Goal: Task Accomplishment & Management: Use online tool/utility

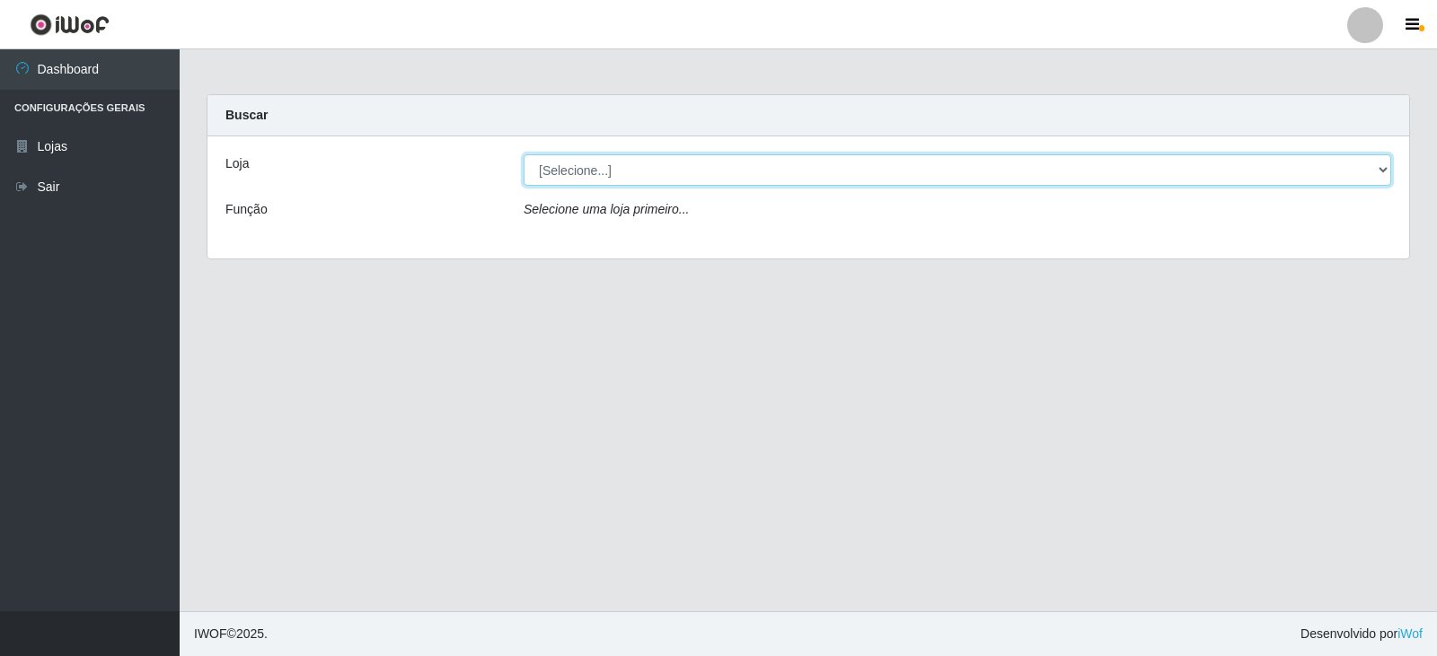
click at [626, 170] on select "[Selecione...] SuperFácil Atacado - [GEOGRAPHIC_DATA]" at bounding box center [957, 169] width 867 height 31
select select "504"
click at [524, 154] on select "[Selecione...] SuperFácil Atacado - [GEOGRAPHIC_DATA]" at bounding box center [957, 169] width 867 height 31
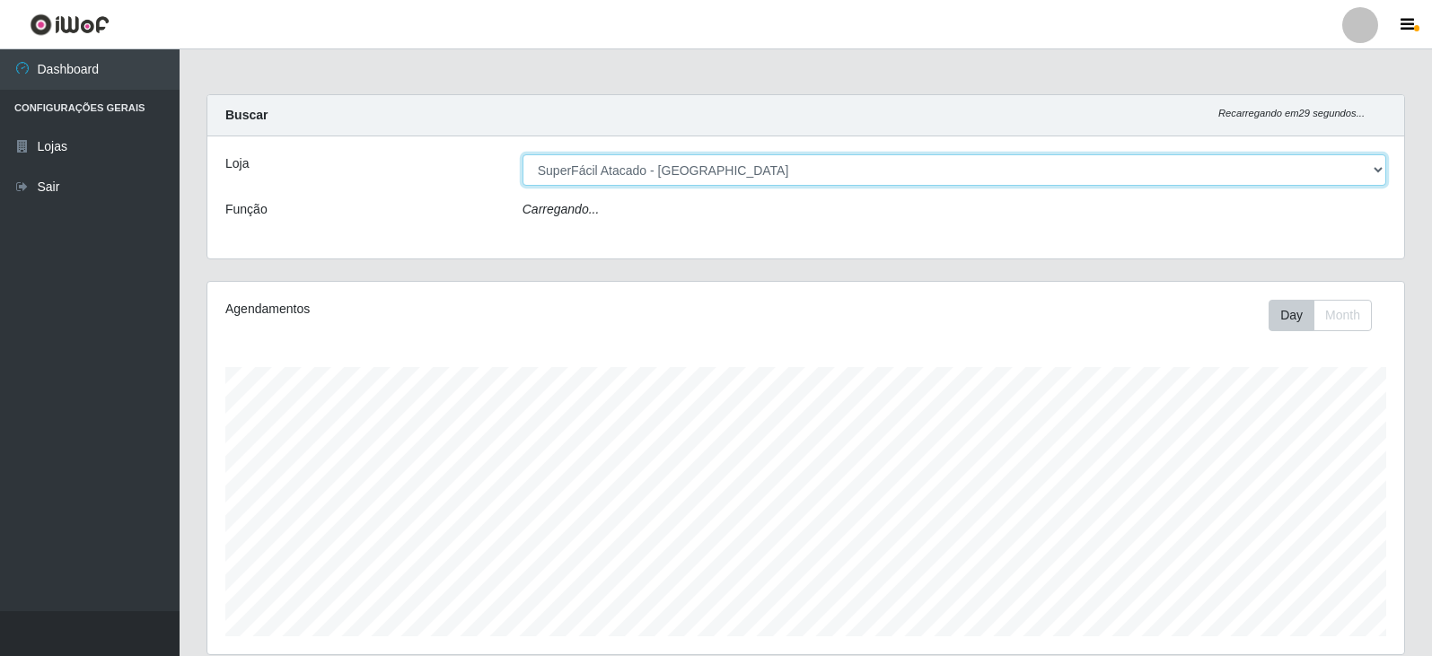
scroll to position [373, 1197]
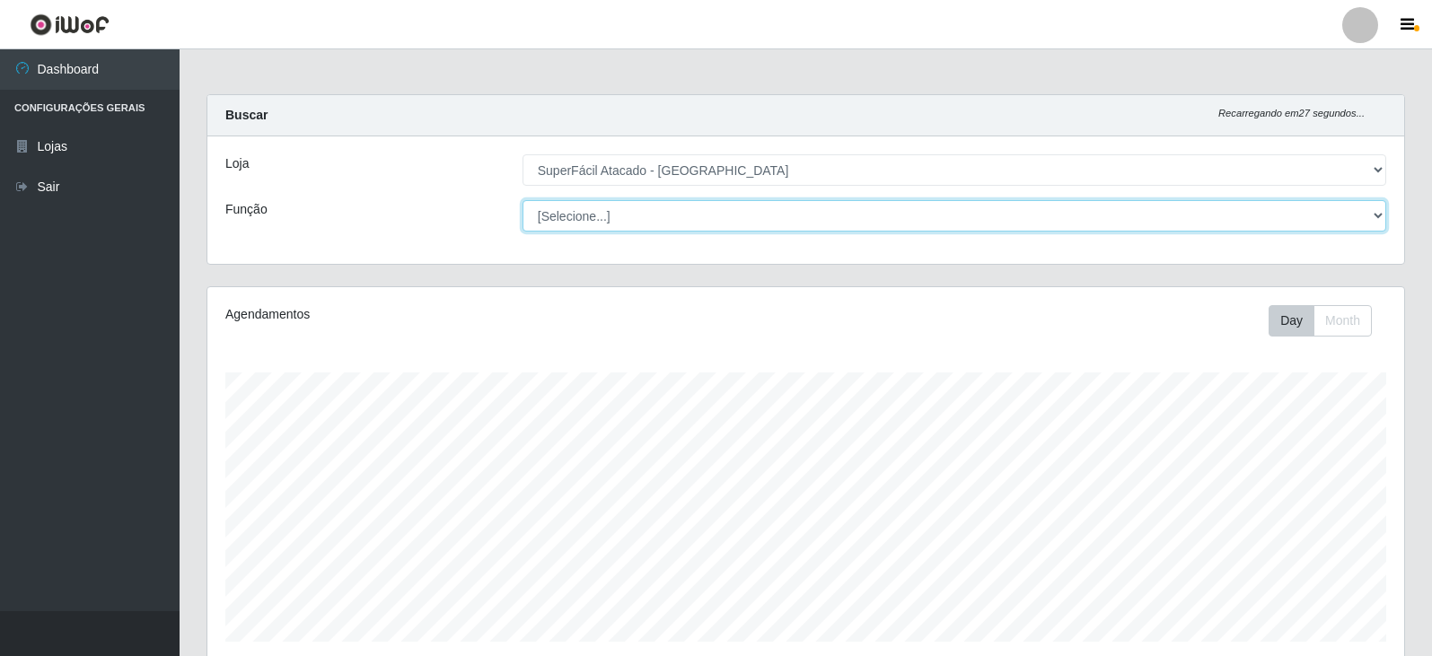
click at [593, 206] on select "[Selecione...] Embalador Embalador + Embalador ++ Operador de Caixa Operador de…" at bounding box center [955, 215] width 864 height 31
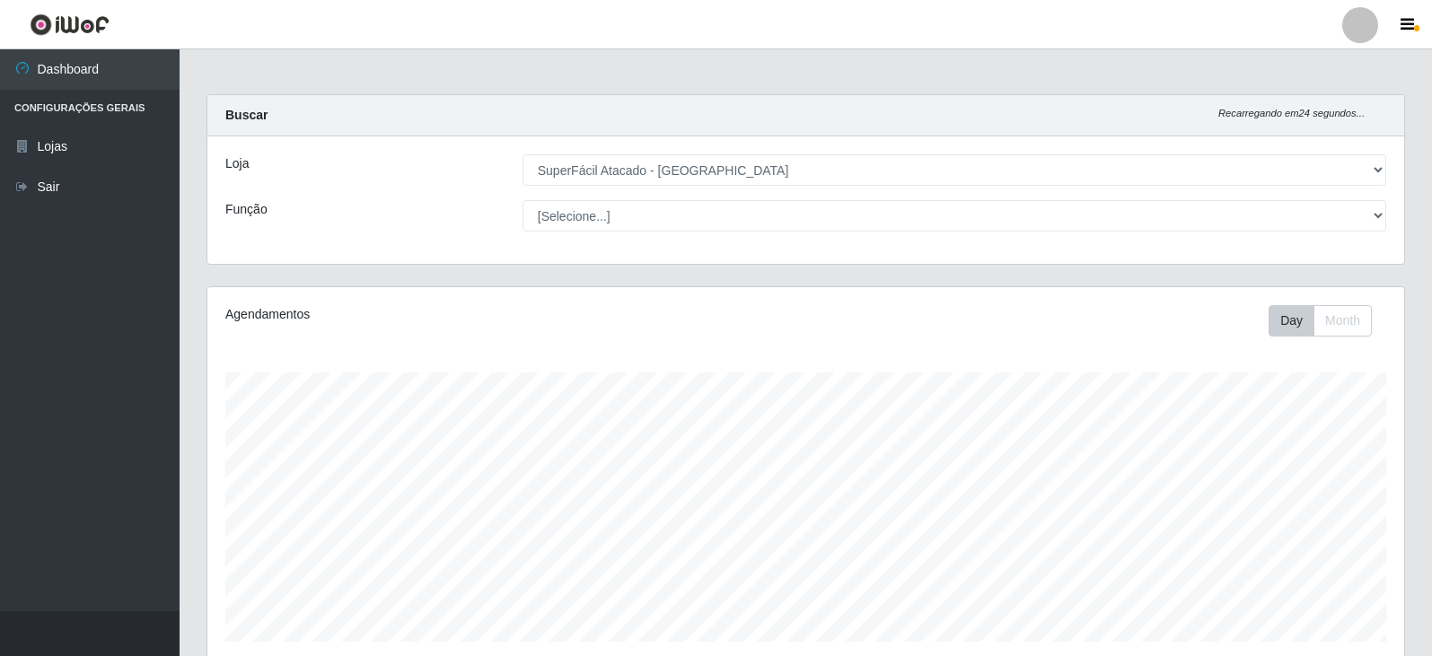
click at [429, 198] on div "Loja [Selecione...] SuperFácil Atacado - Nova Betânia Função [Selecione...] Emb…" at bounding box center [805, 200] width 1197 height 128
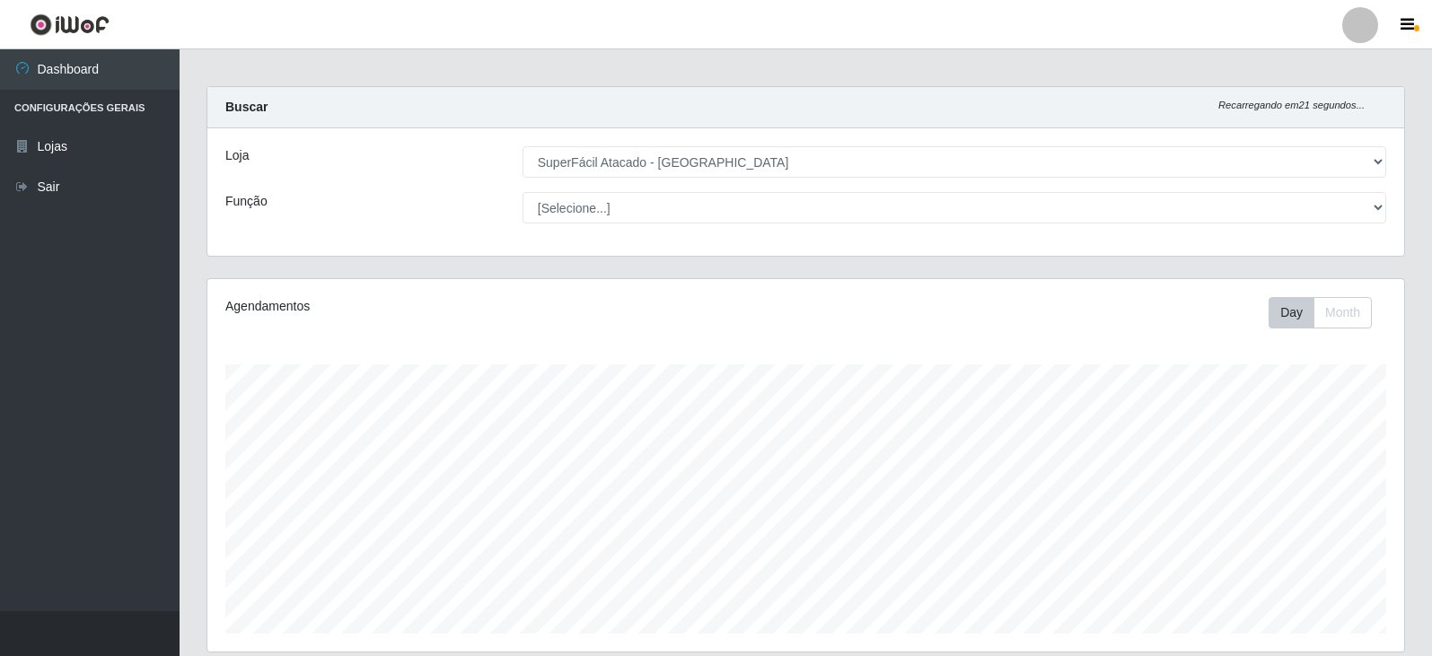
scroll to position [0, 0]
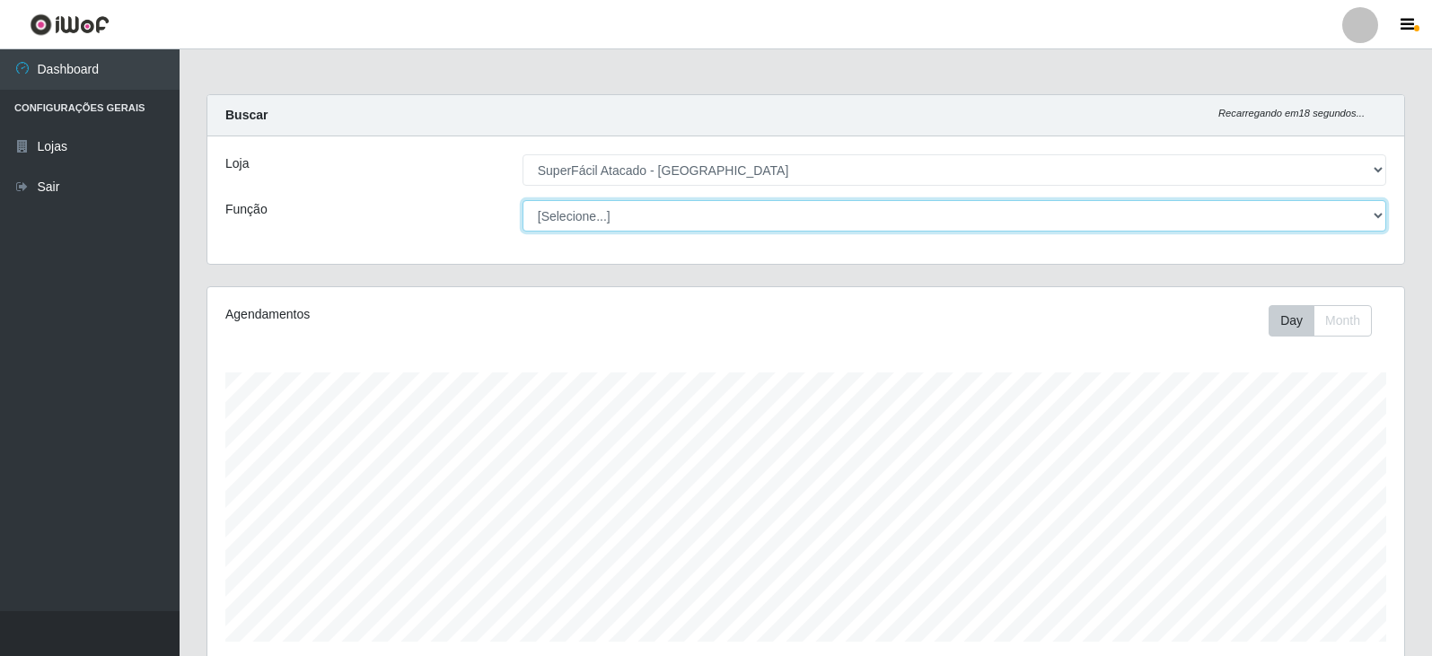
click at [1378, 209] on select "[Selecione...] Embalador Embalador + Embalador ++ Operador de Caixa Operador de…" at bounding box center [955, 215] width 864 height 31
select select "22"
click at [523, 200] on select "[Selecione...] Embalador Embalador + Embalador ++ Operador de Caixa Operador de…" at bounding box center [955, 215] width 864 height 31
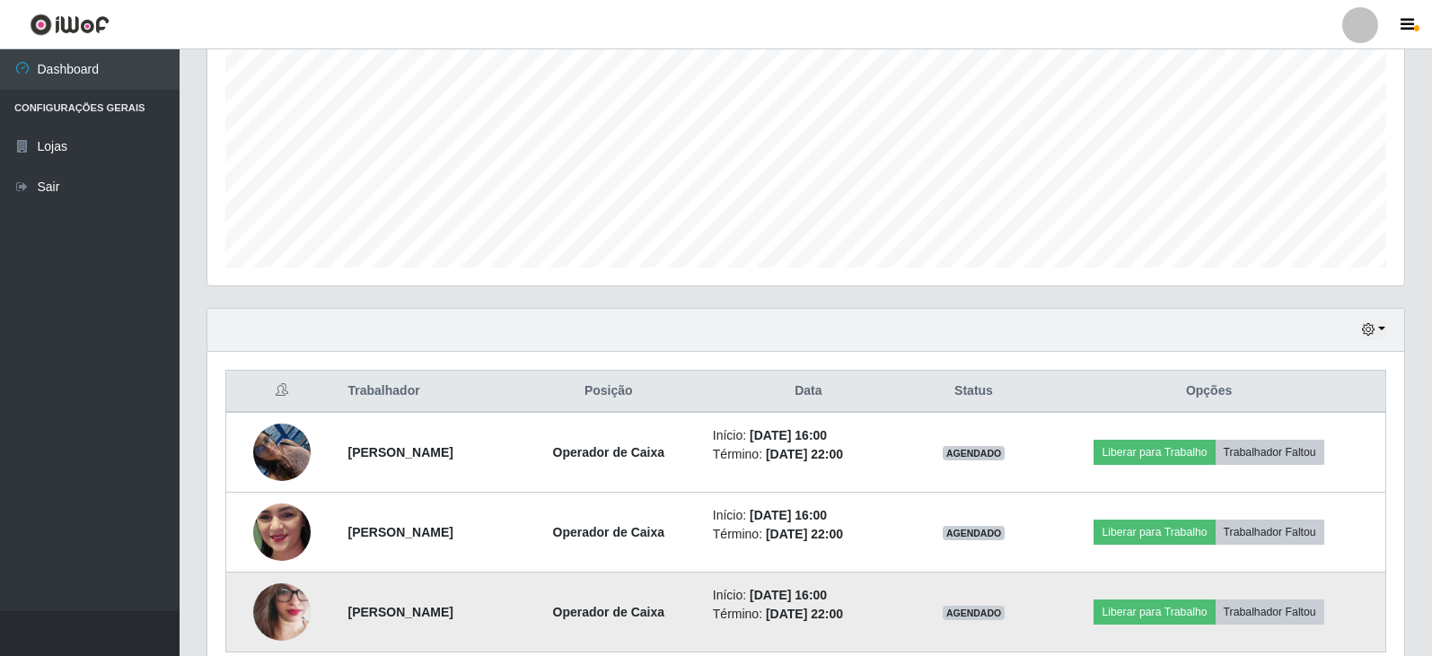
scroll to position [366, 0]
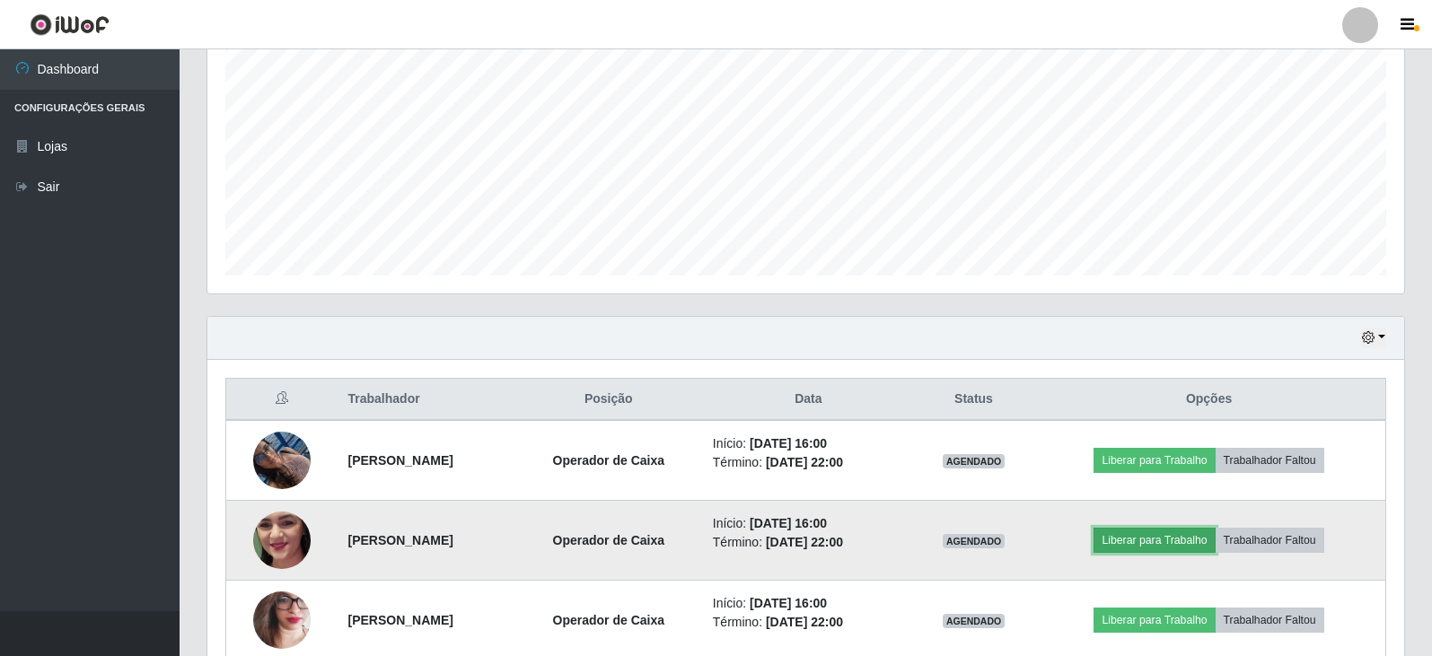
click at [1181, 547] on button "Liberar para Trabalho" at bounding box center [1154, 540] width 121 height 25
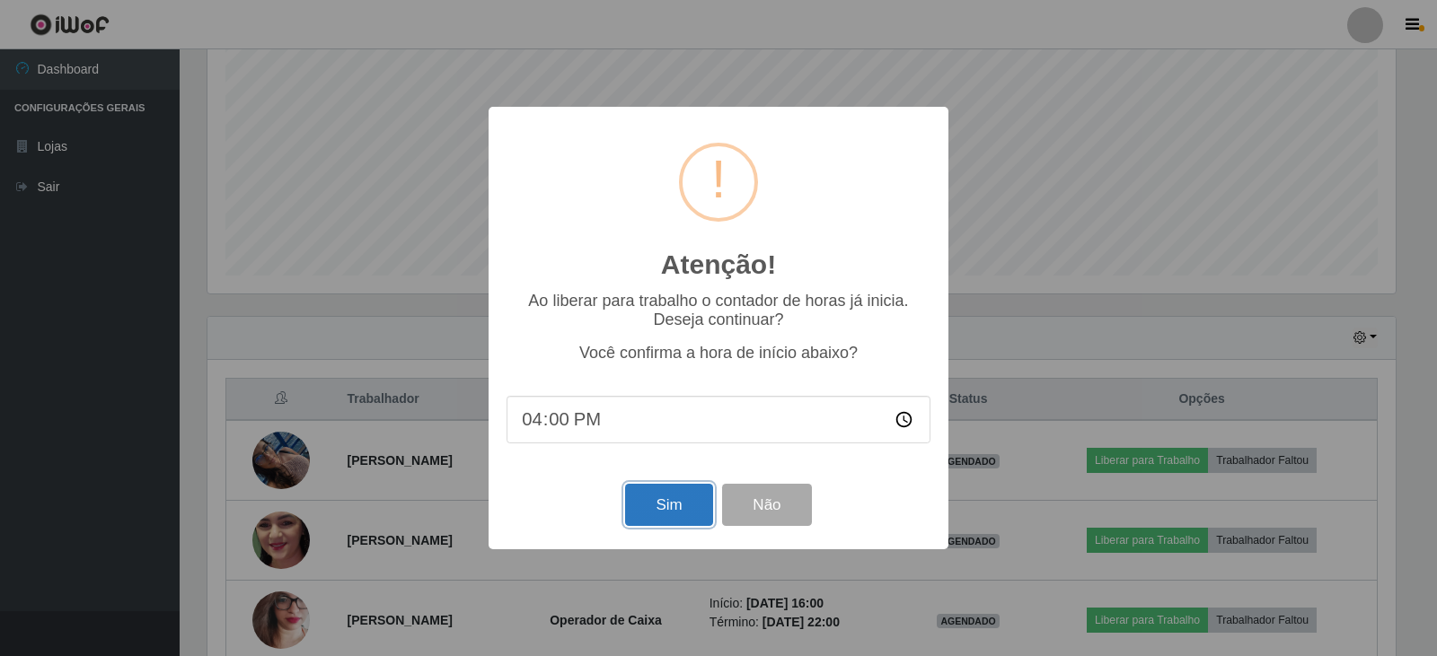
click at [689, 510] on button "Sim" at bounding box center [668, 505] width 87 height 42
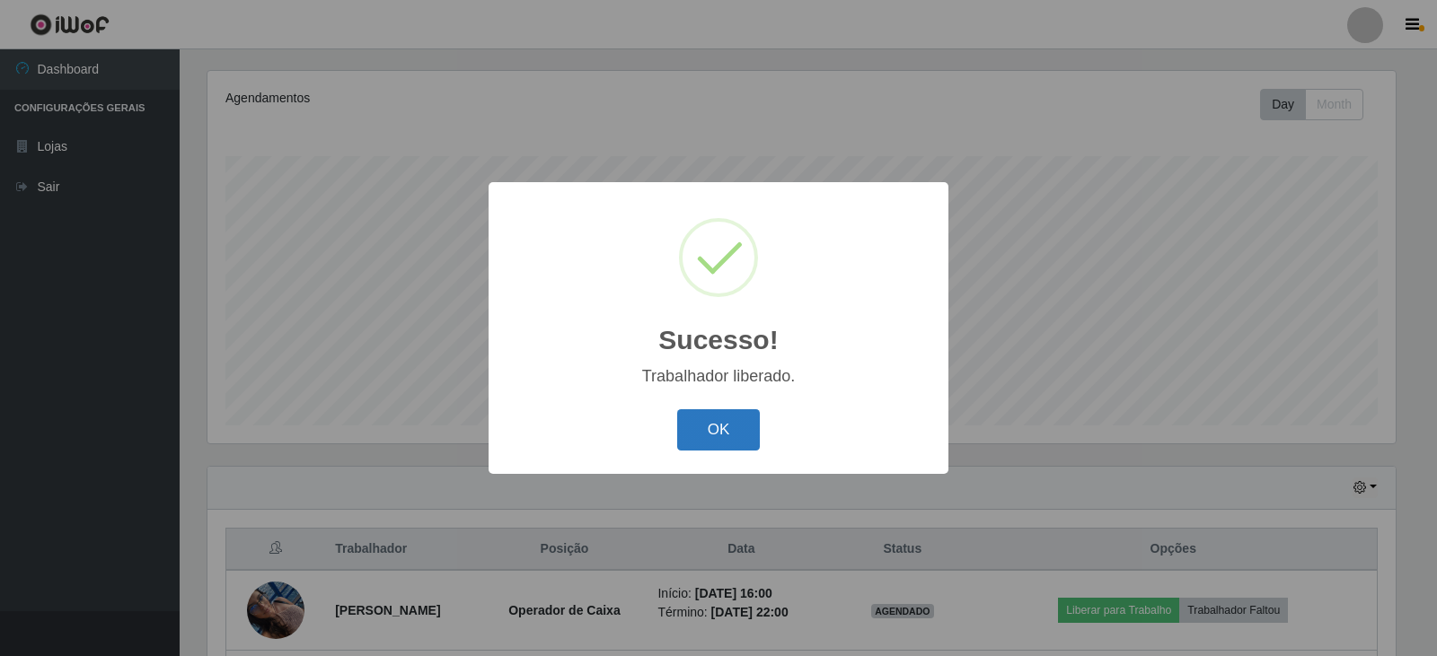
click at [709, 425] on button "OK" at bounding box center [719, 430] width 84 height 42
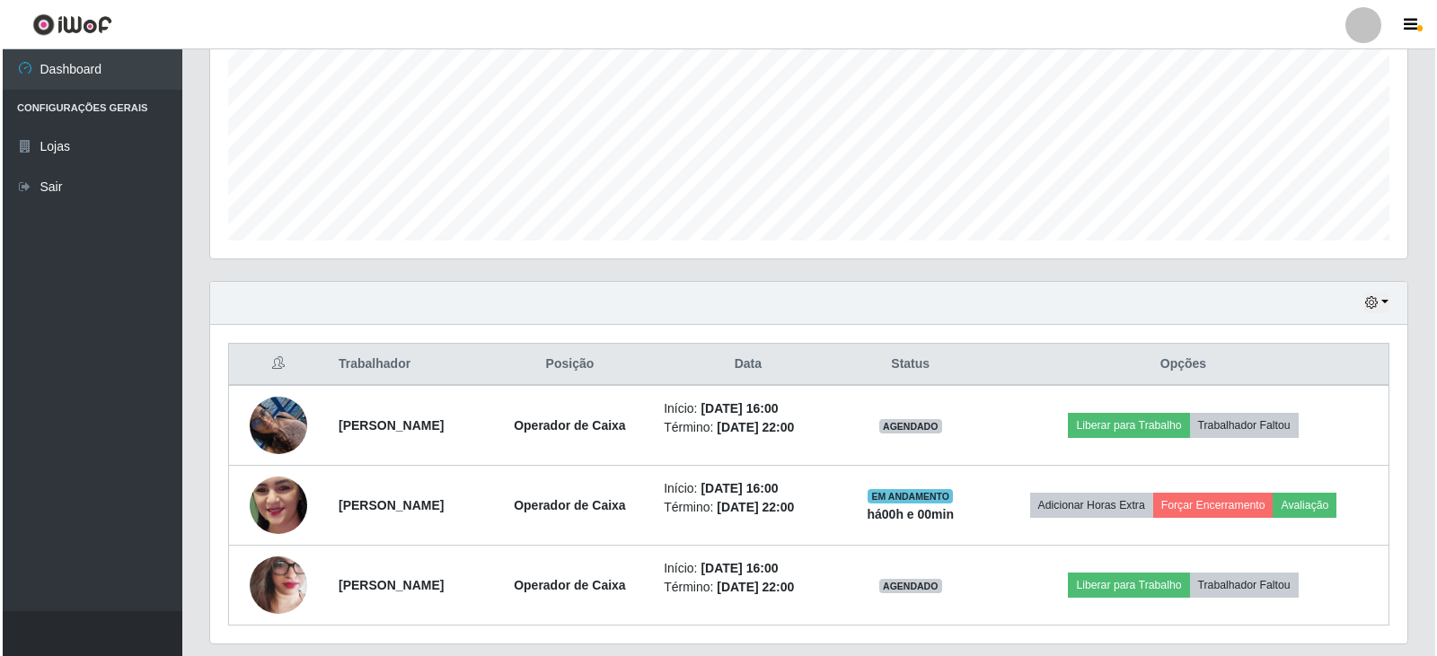
scroll to position [456, 0]
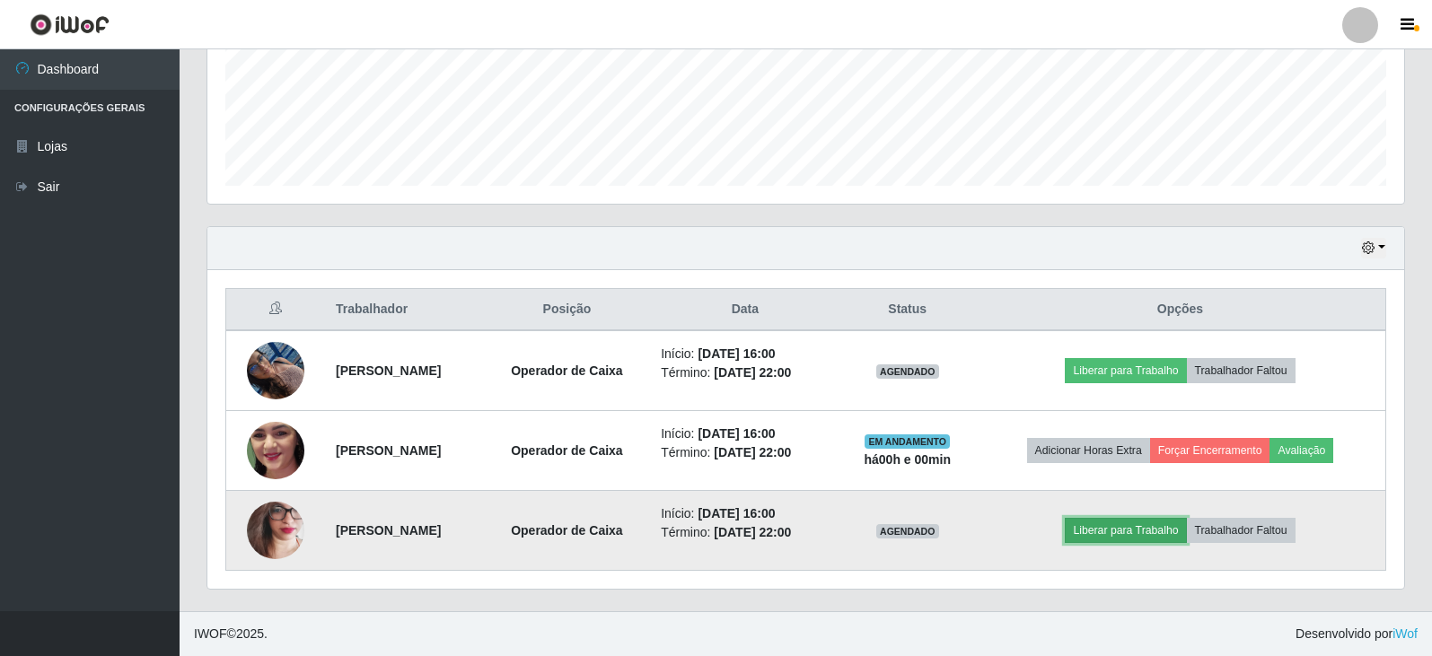
click at [1144, 535] on button "Liberar para Trabalho" at bounding box center [1125, 530] width 121 height 25
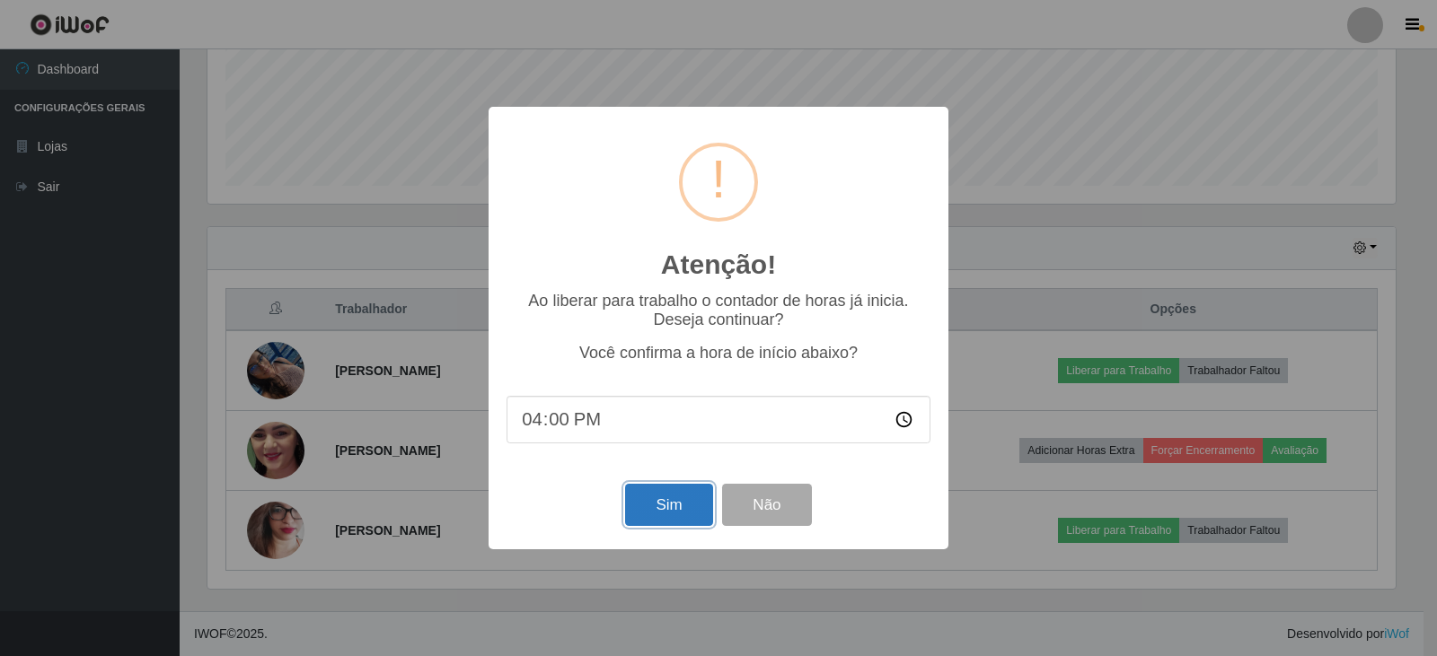
click at [661, 509] on button "Sim" at bounding box center [668, 505] width 87 height 42
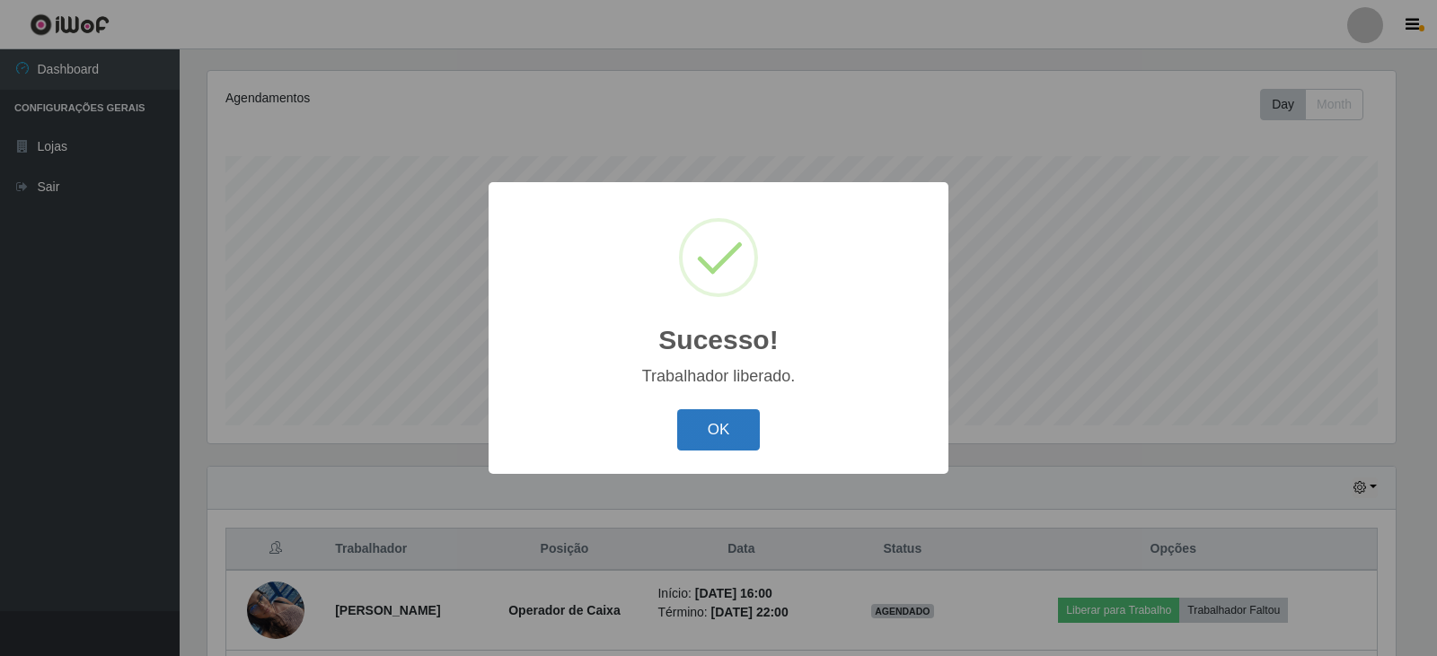
click at [713, 438] on button "OK" at bounding box center [719, 430] width 84 height 42
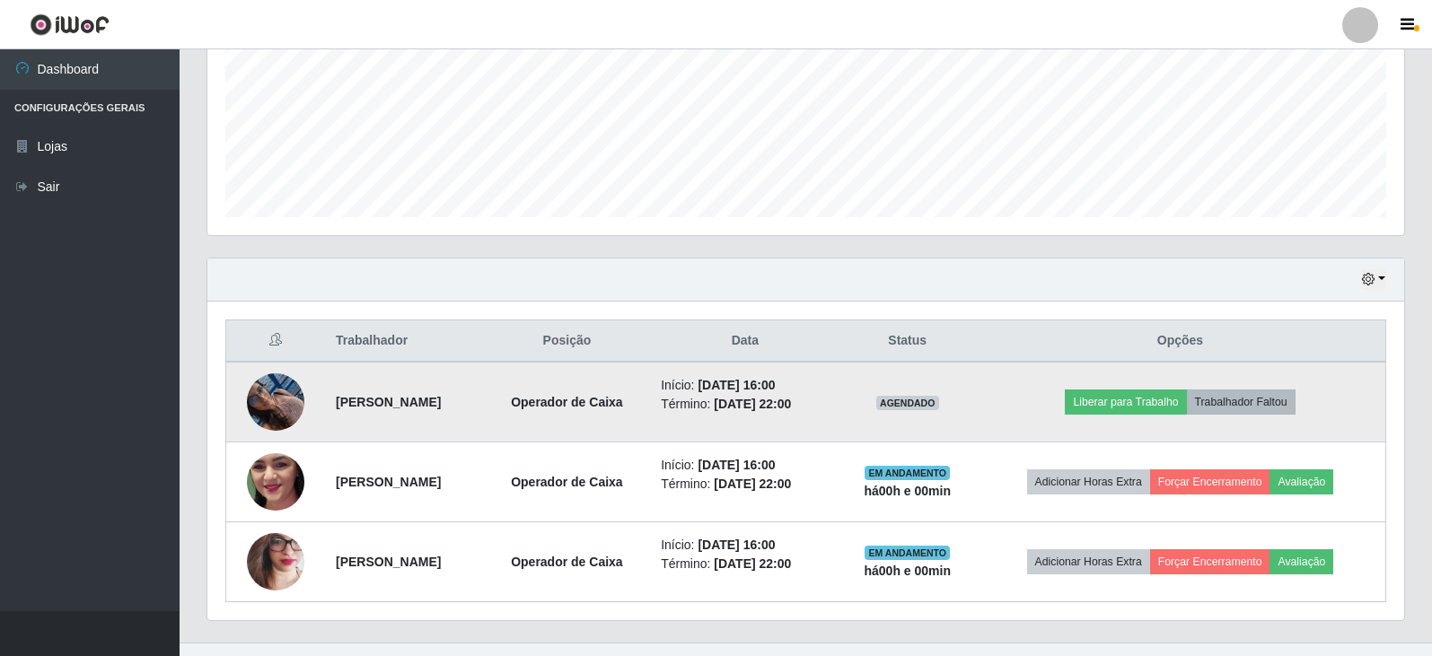
scroll to position [456, 0]
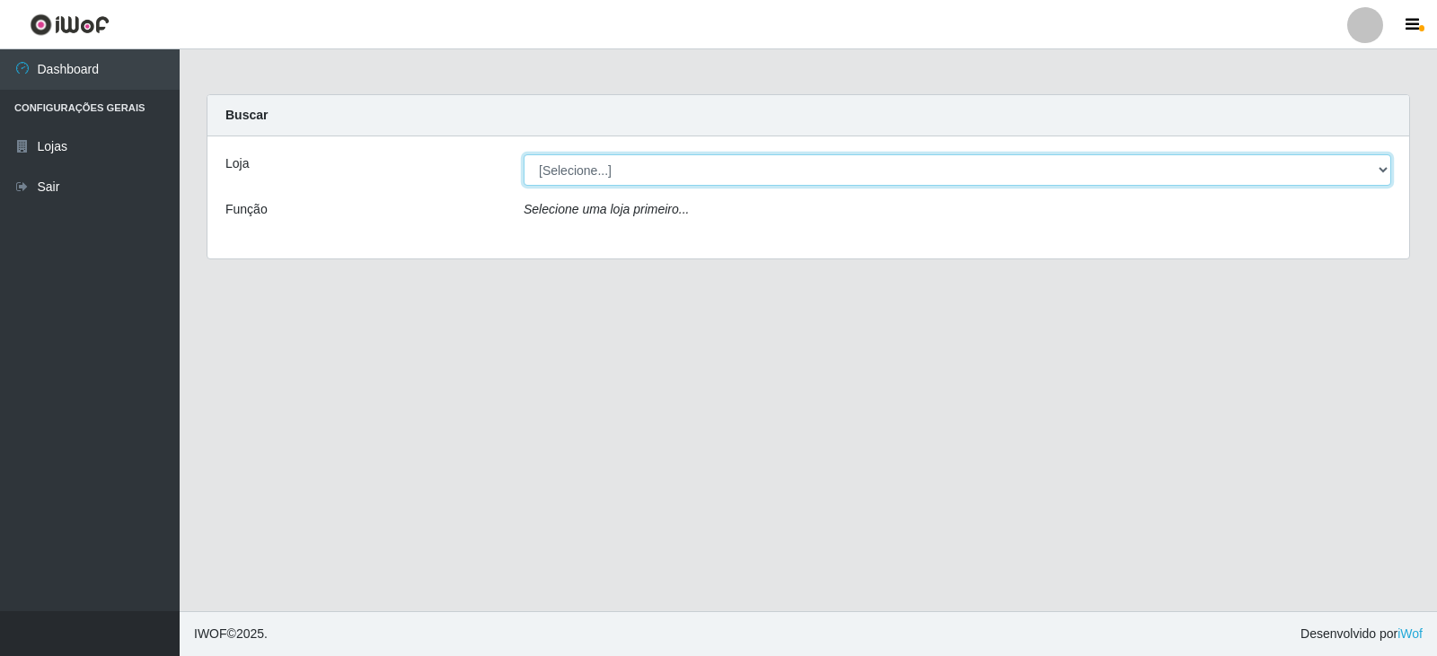
click at [701, 168] on select "[Selecione...] SuperFácil Atacado - [GEOGRAPHIC_DATA]" at bounding box center [957, 169] width 867 height 31
select select "504"
click at [524, 154] on select "[Selecione...] SuperFácil Atacado - [GEOGRAPHIC_DATA]" at bounding box center [957, 169] width 867 height 31
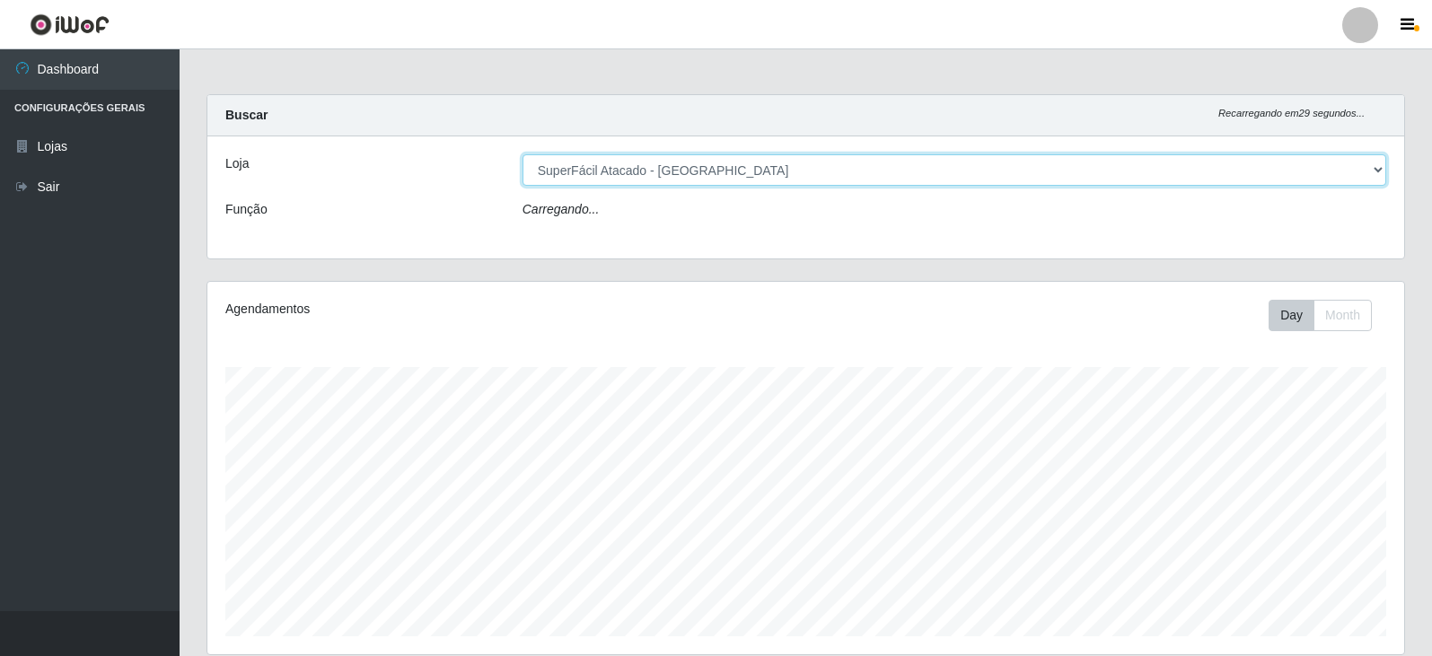
scroll to position [373, 1197]
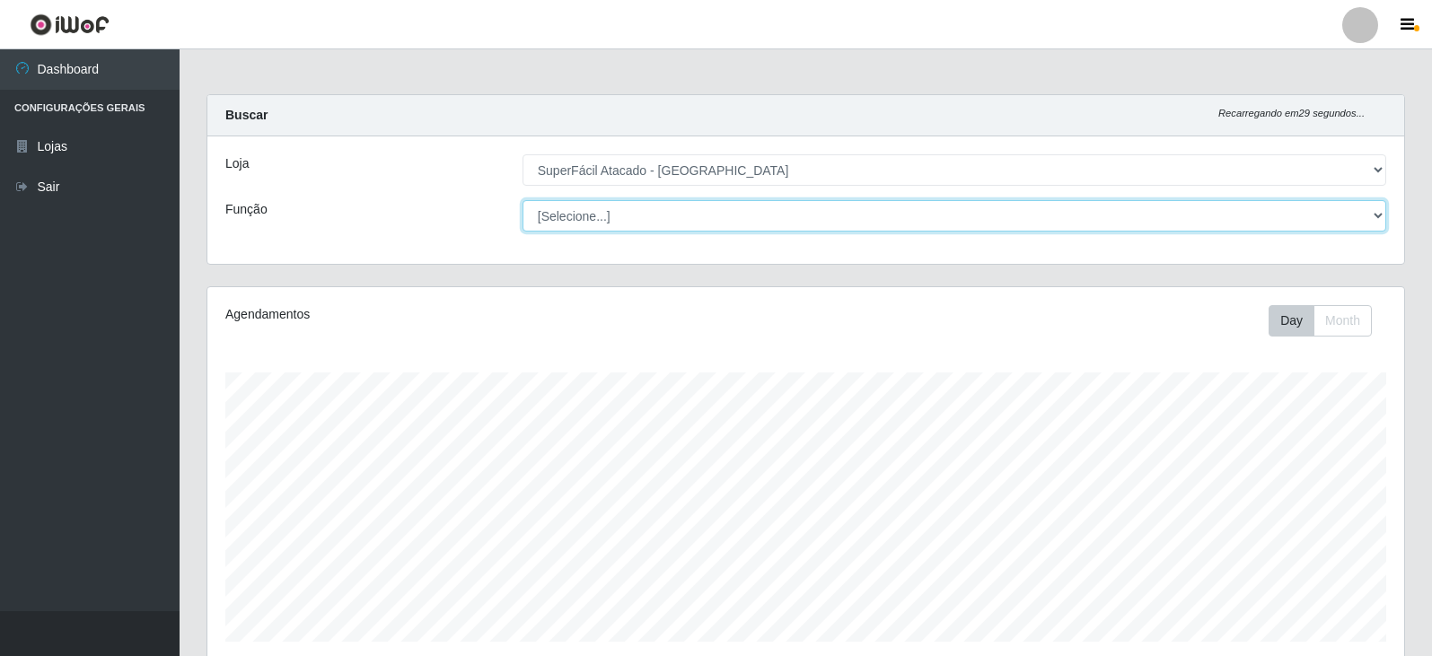
click at [599, 216] on select "[Selecione...] Embalador Embalador + Embalador ++ Operador de Caixa Operador de…" at bounding box center [955, 215] width 864 height 31
select select "22"
click at [523, 200] on select "[Selecione...] Embalador Embalador + Embalador ++ Operador de Caixa Operador de…" at bounding box center [955, 215] width 864 height 31
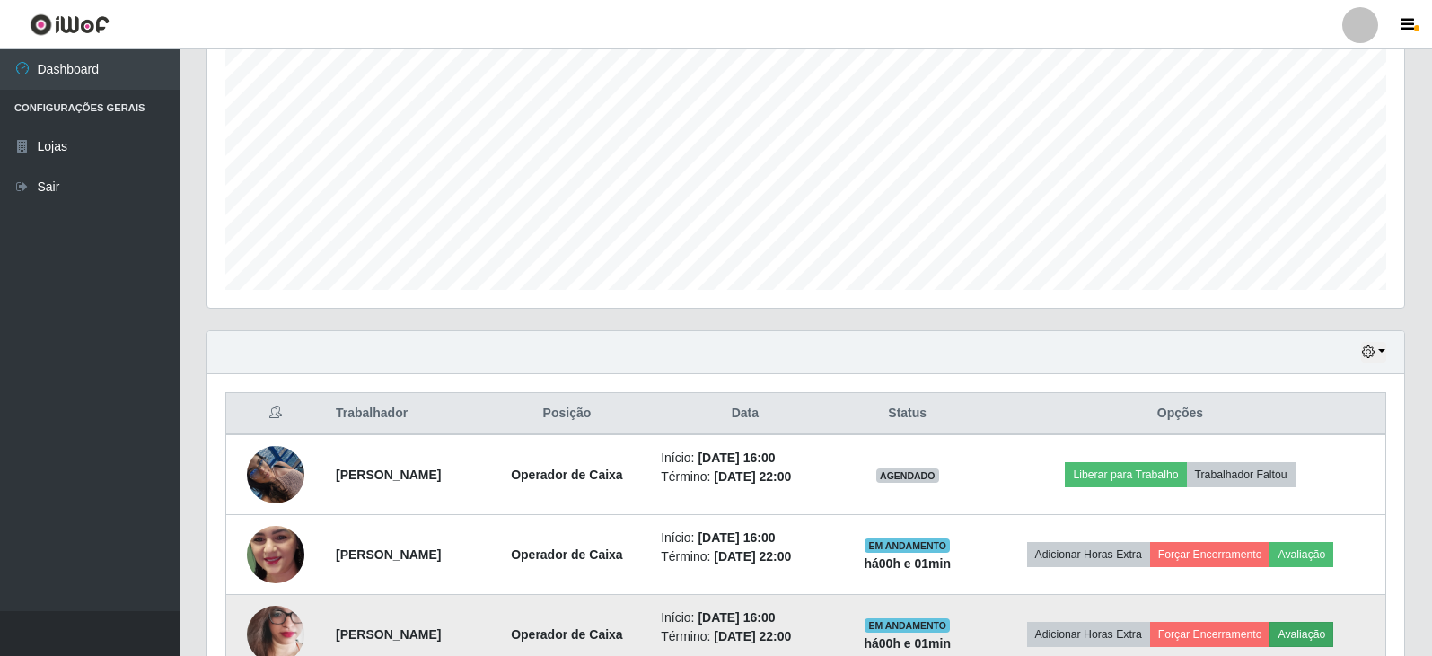
scroll to position [359, 0]
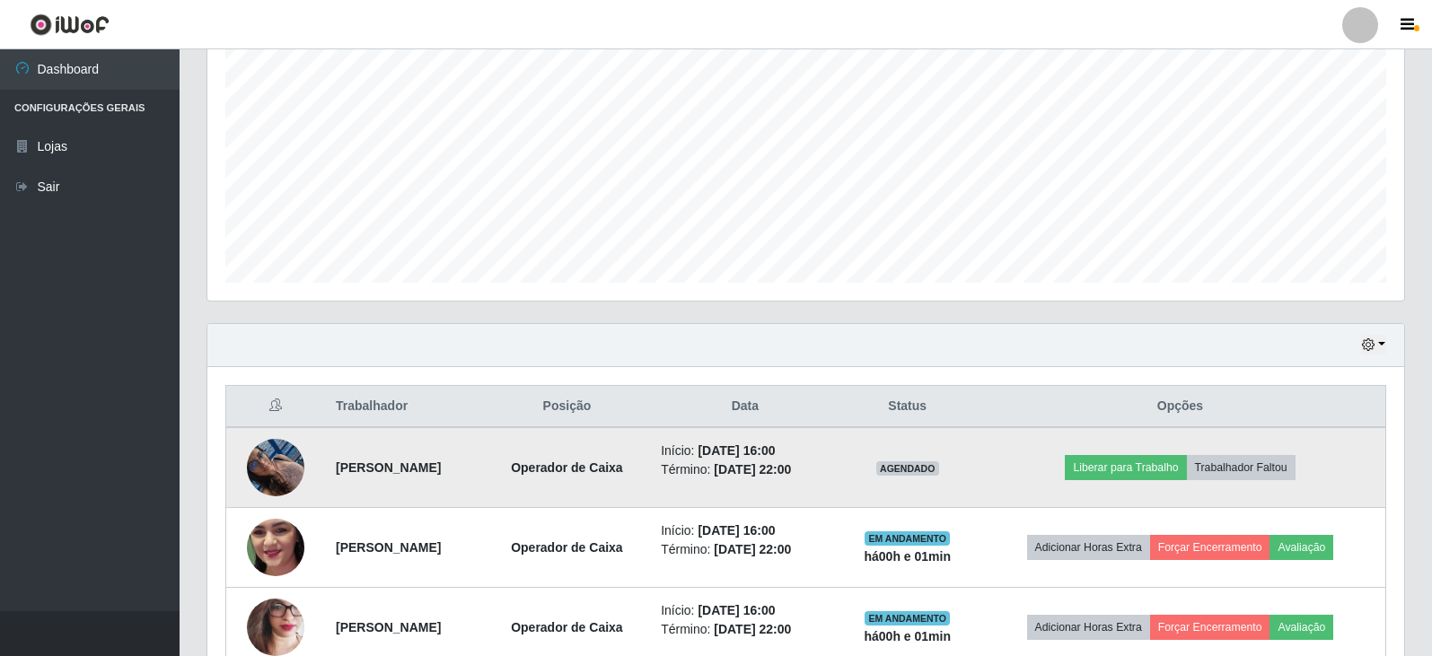
click at [1109, 453] on td "Liberar para Trabalho Trabalhador Faltou" at bounding box center [1180, 467] width 411 height 81
click at [1117, 466] on button "Liberar para Trabalho" at bounding box center [1125, 467] width 121 height 25
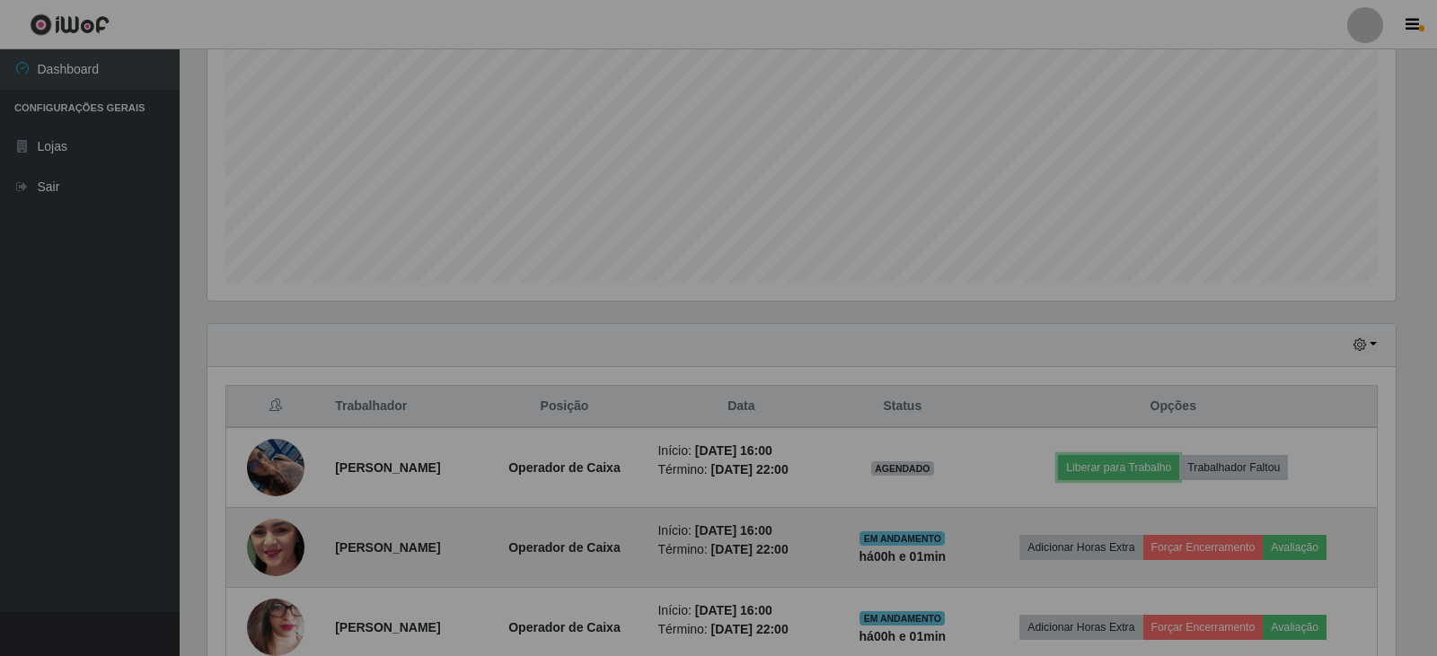
scroll to position [373, 1197]
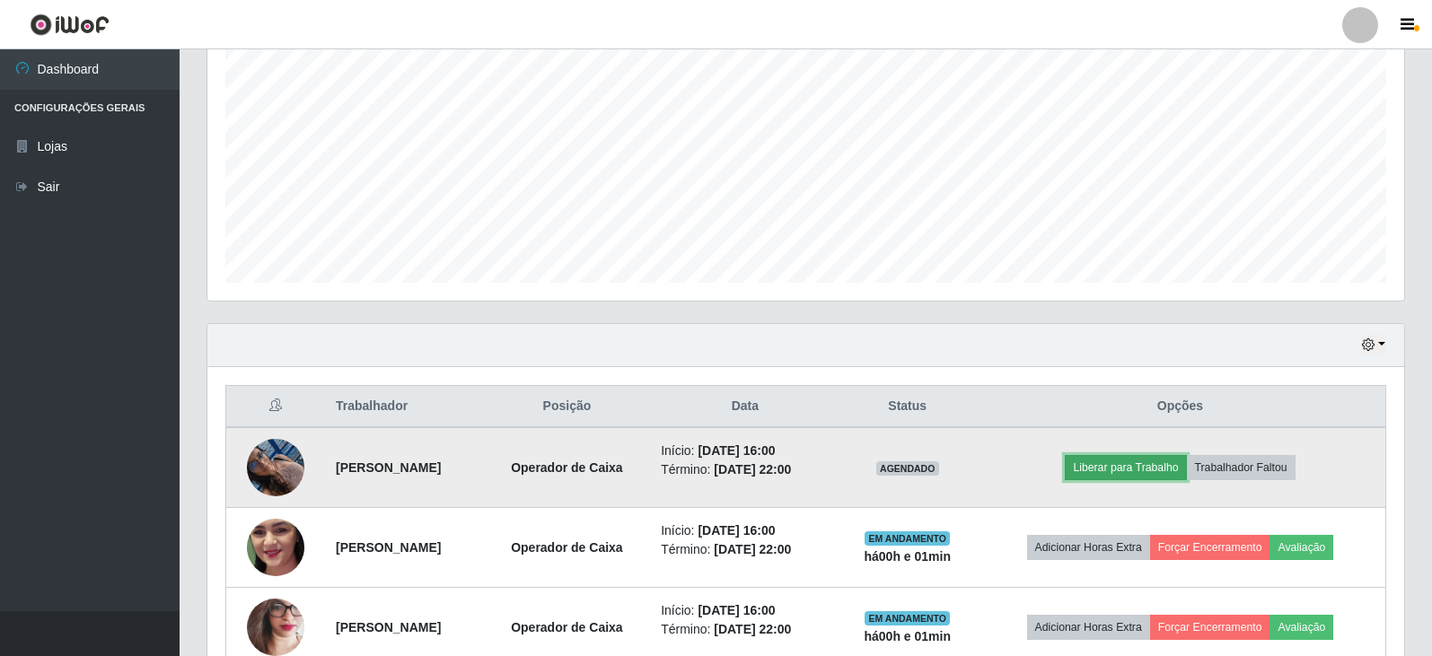
click at [1123, 465] on button "Liberar para Trabalho" at bounding box center [1125, 467] width 121 height 25
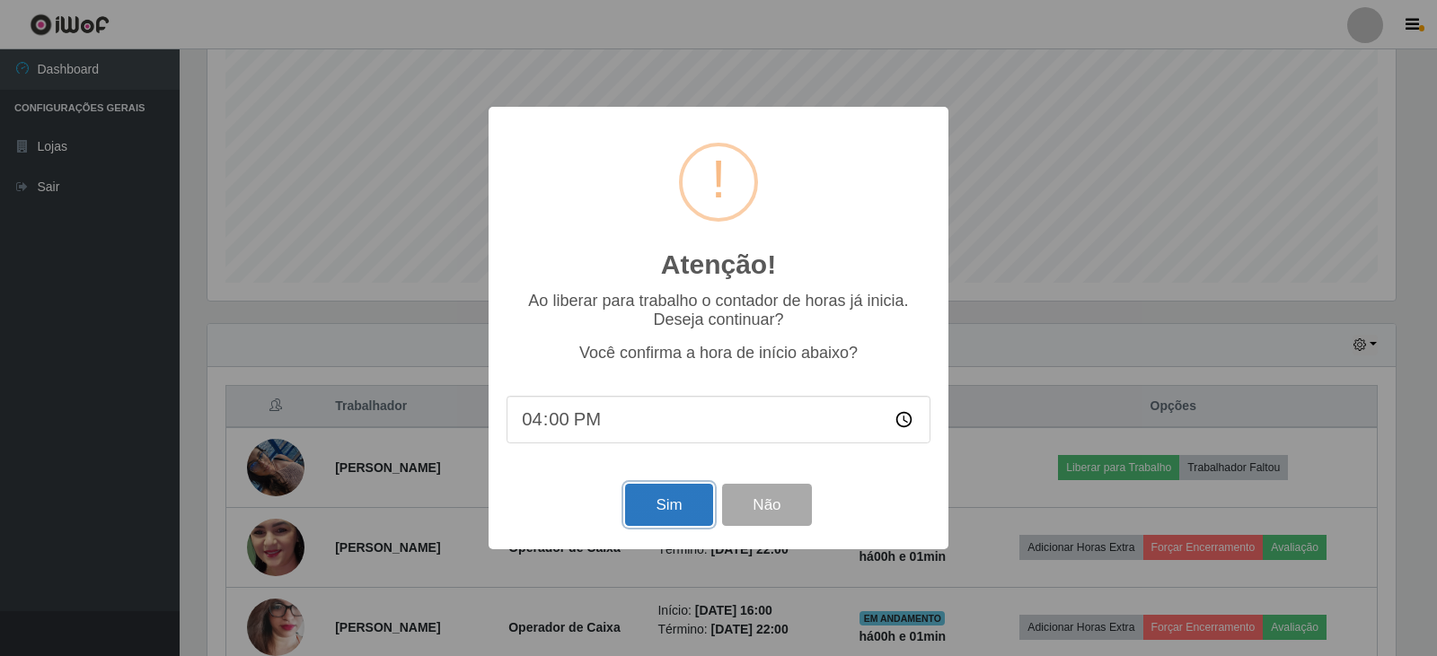
click at [674, 516] on button "Sim" at bounding box center [668, 505] width 87 height 42
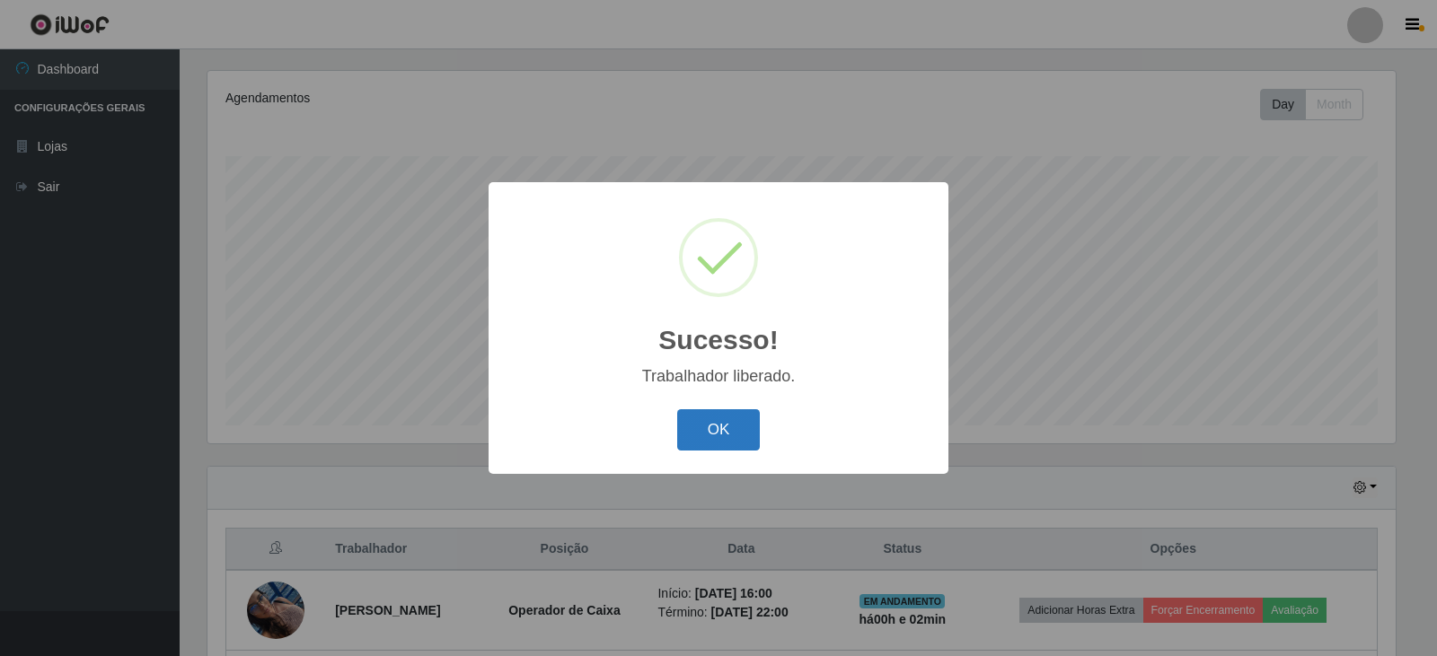
click at [693, 449] on button "OK" at bounding box center [719, 430] width 84 height 42
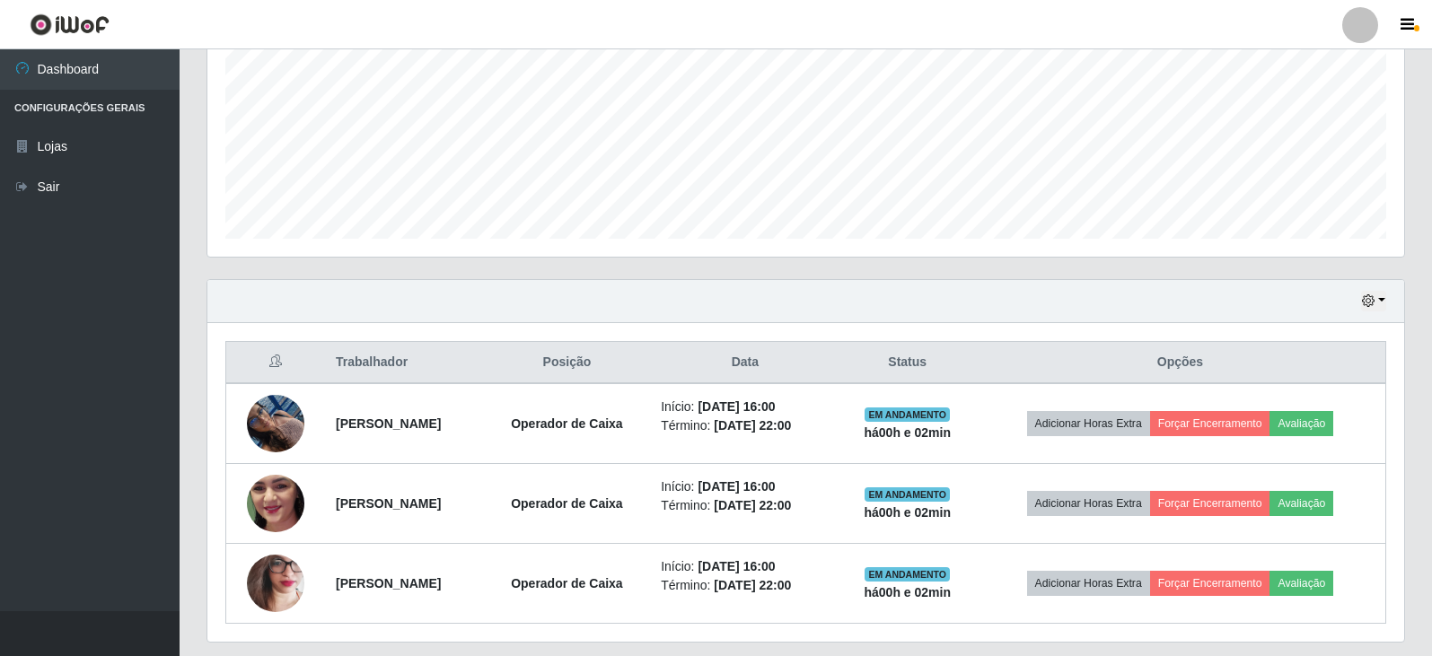
scroll to position [456, 0]
